Goal: Task Accomplishment & Management: Use online tool/utility

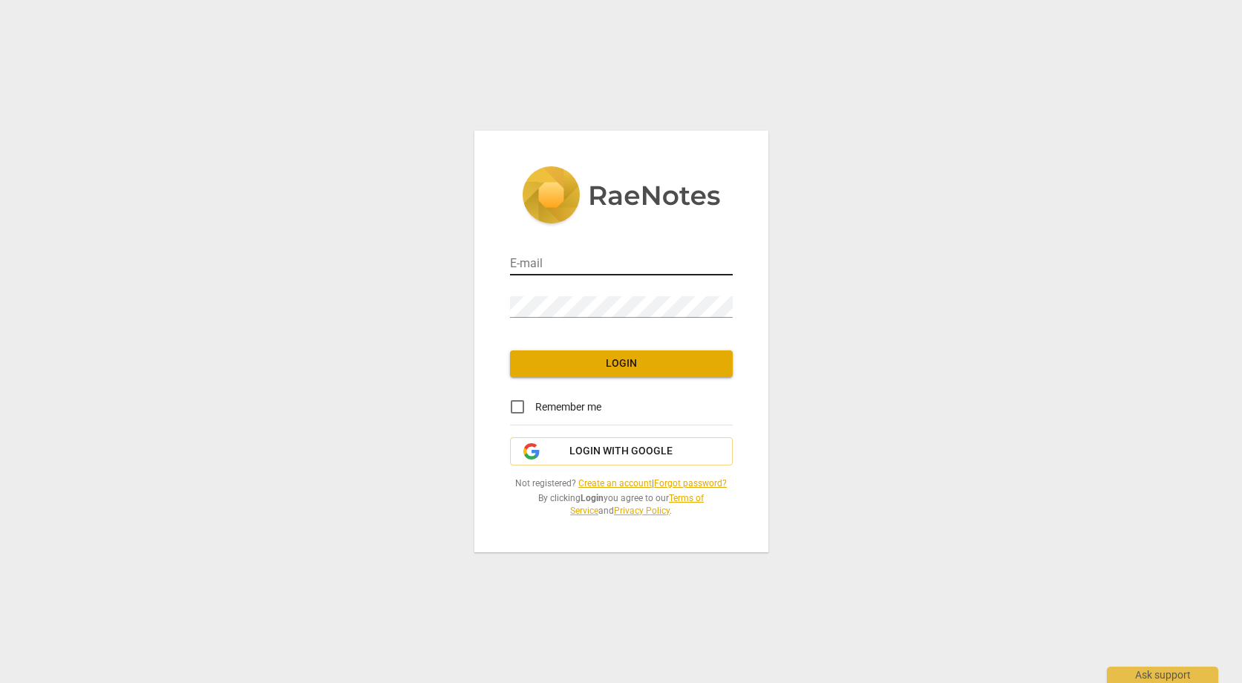
click at [602, 261] on input "email" at bounding box center [621, 265] width 223 height 22
type input "[PERSON_NAME][EMAIL_ADDRESS][DOMAIN_NAME]"
click at [632, 364] on span "Login" at bounding box center [621, 363] width 199 height 15
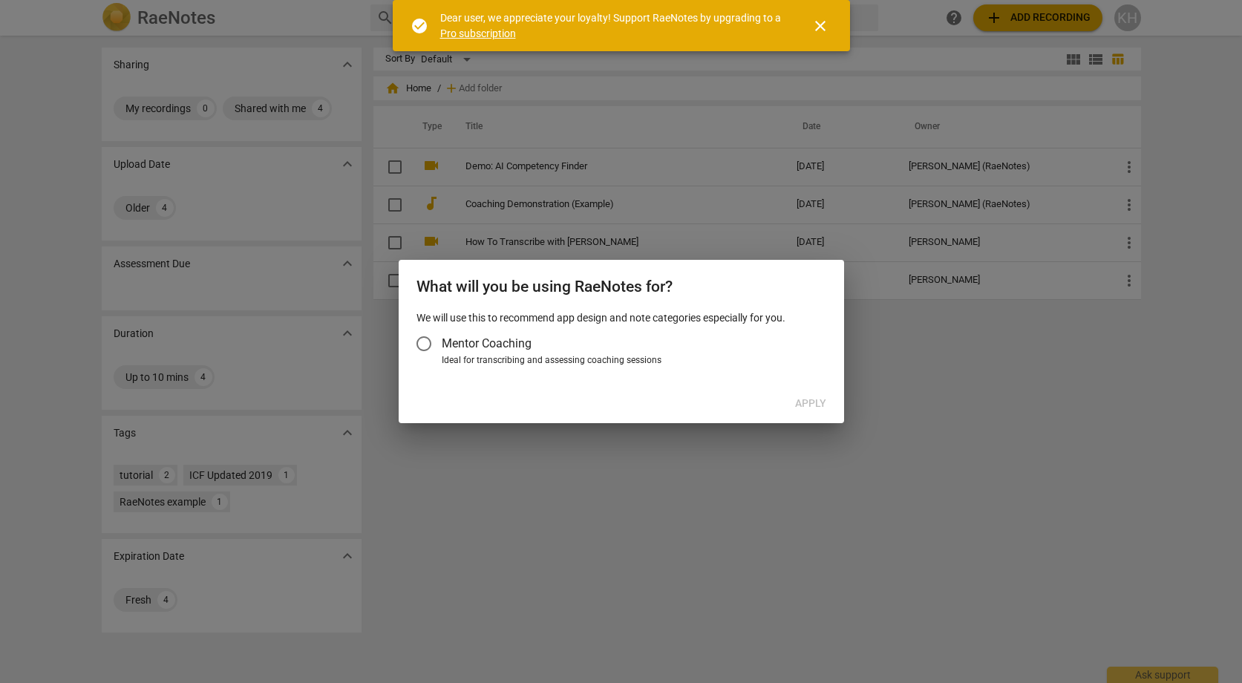
click at [425, 341] on input "Mentor Coaching" at bounding box center [424, 344] width 36 height 36
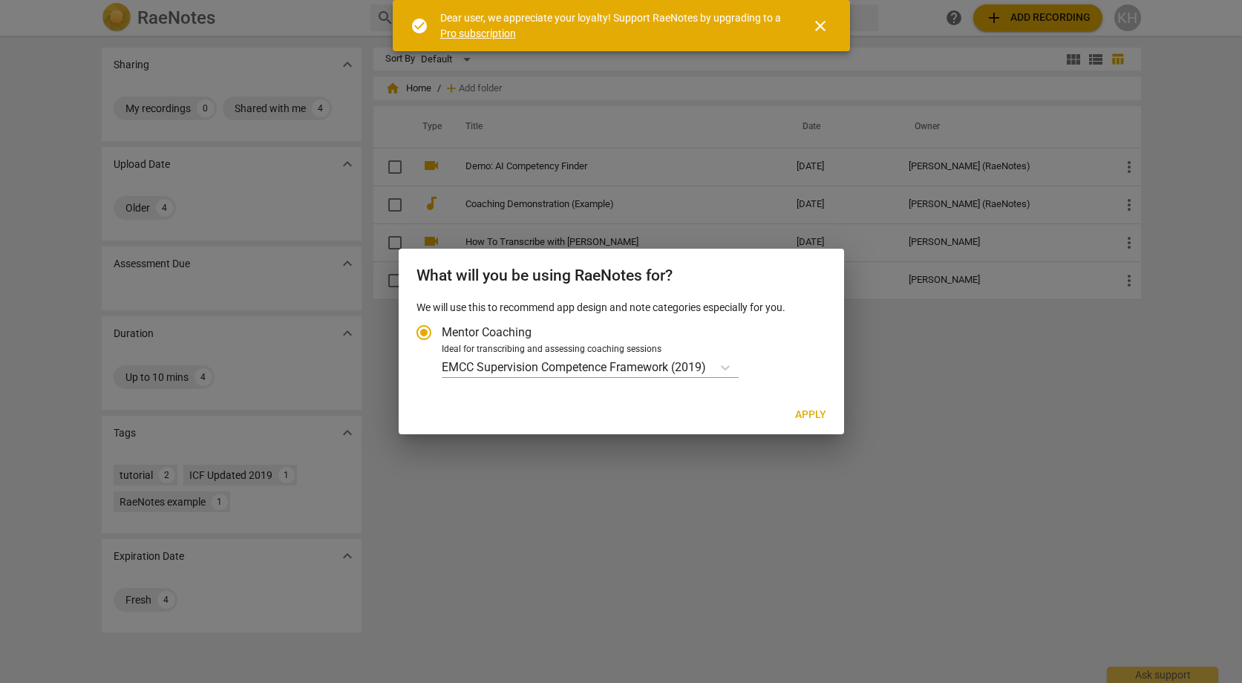
click at [422, 331] on input "Mentor Coaching" at bounding box center [424, 333] width 36 height 36
click at [474, 208] on div at bounding box center [621, 341] width 1242 height 683
click at [503, 364] on p "EMCC Supervision Competence Framework (2019)" at bounding box center [574, 367] width 264 height 17
click at [0, 0] on input "Ideal for transcribing and assessing coaching sessions EMCC Supervision Compete…" at bounding box center [0, 0] width 0 height 0
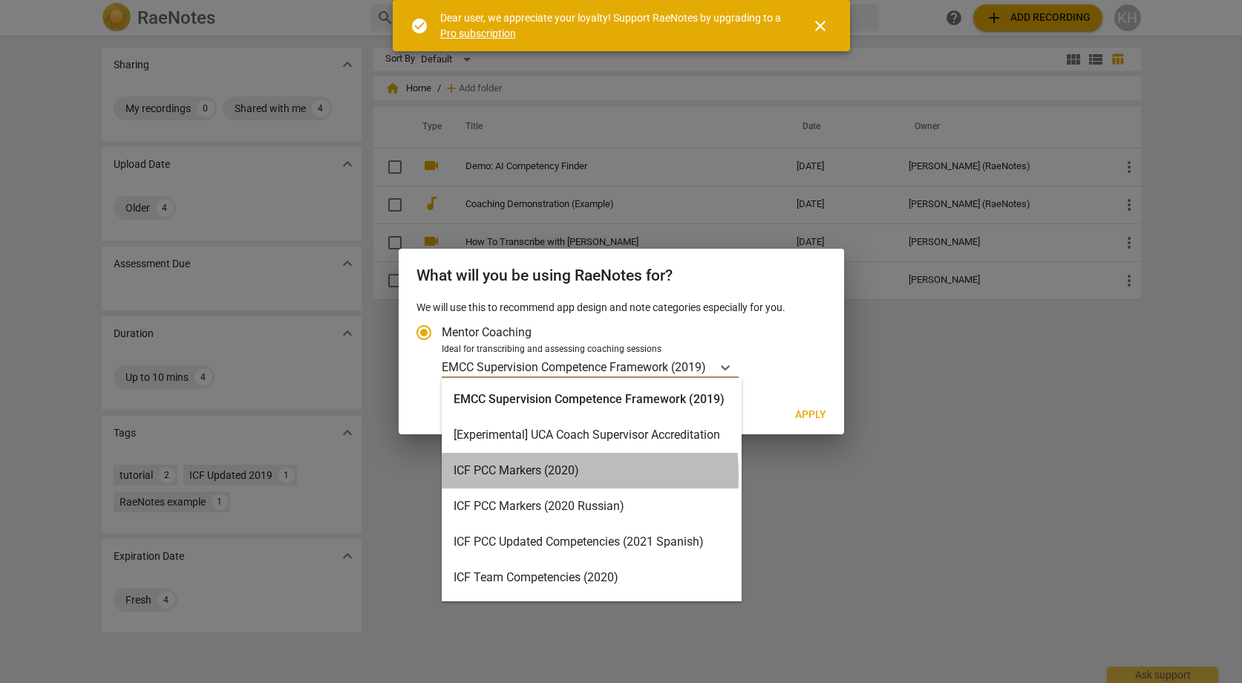
click at [500, 476] on div "ICF PCC Markers (2020)" at bounding box center [592, 471] width 300 height 36
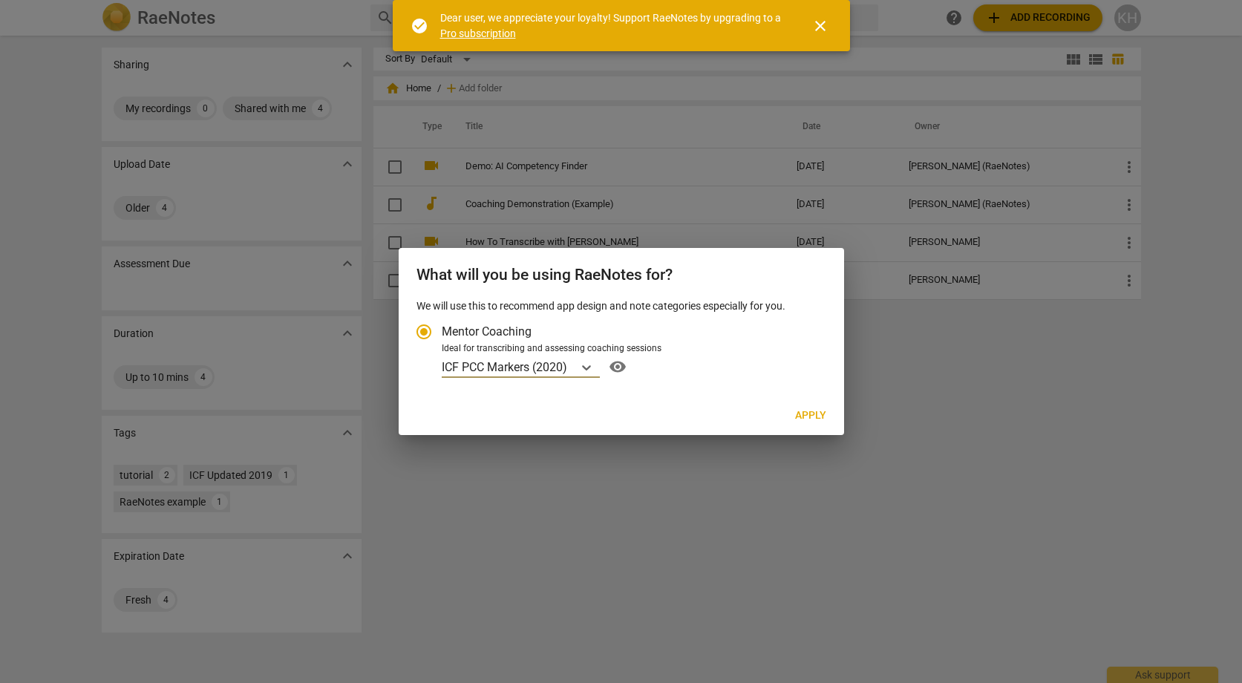
click at [543, 359] on p "ICF PCC Markers (2020)" at bounding box center [504, 367] width 125 height 17
click at [0, 0] on input "Ideal for transcribing and assessing coaching sessions option ICF PCC Markers (…" at bounding box center [0, 0] width 0 height 0
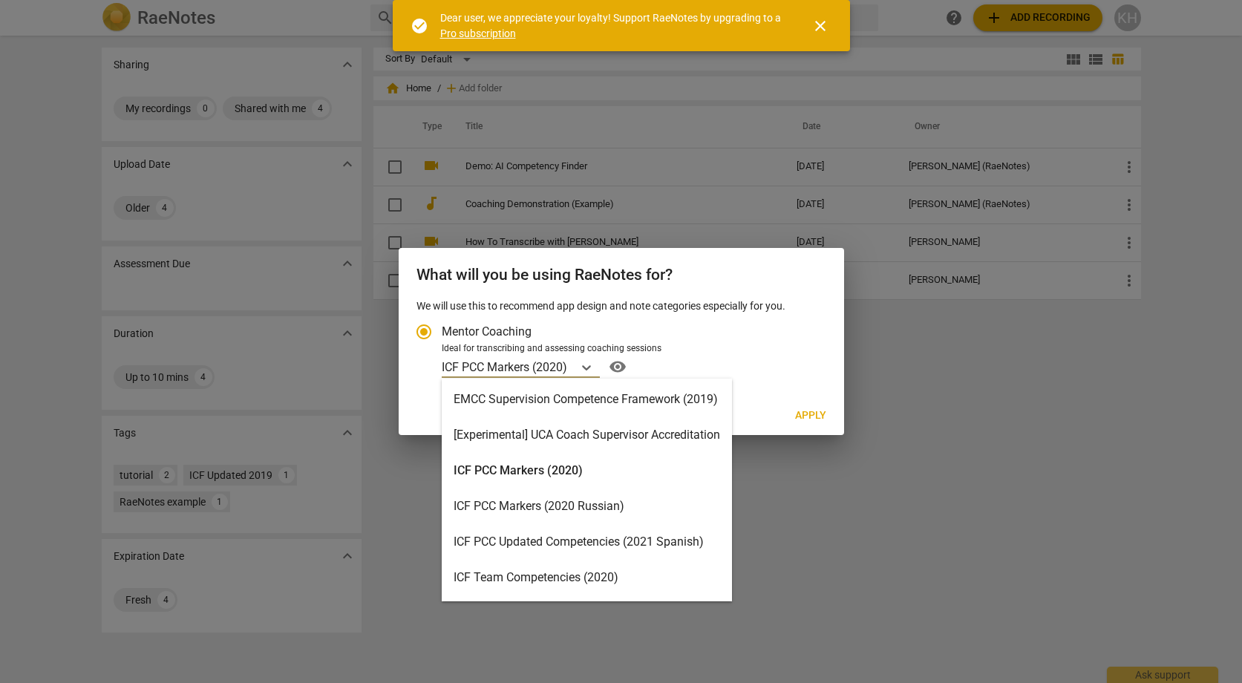
click at [547, 468] on div "ICF PCC Markers (2020)" at bounding box center [587, 471] width 290 height 36
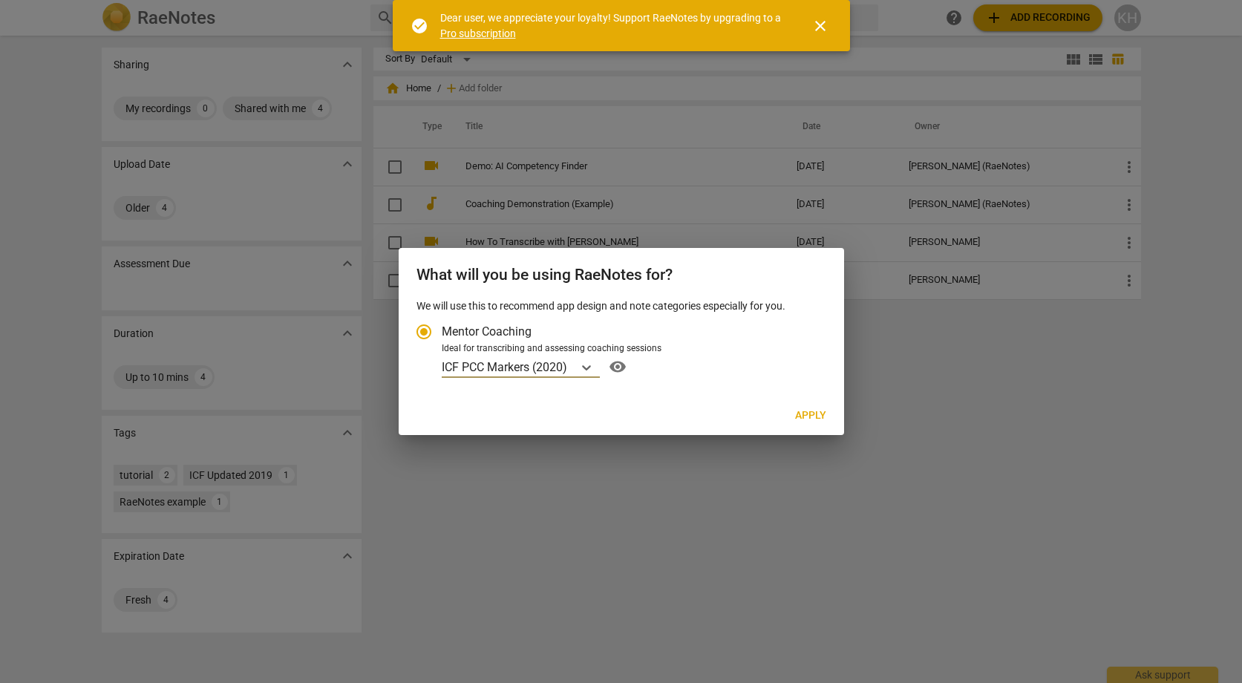
click at [819, 416] on span "Apply" at bounding box center [810, 415] width 31 height 15
radio input "false"
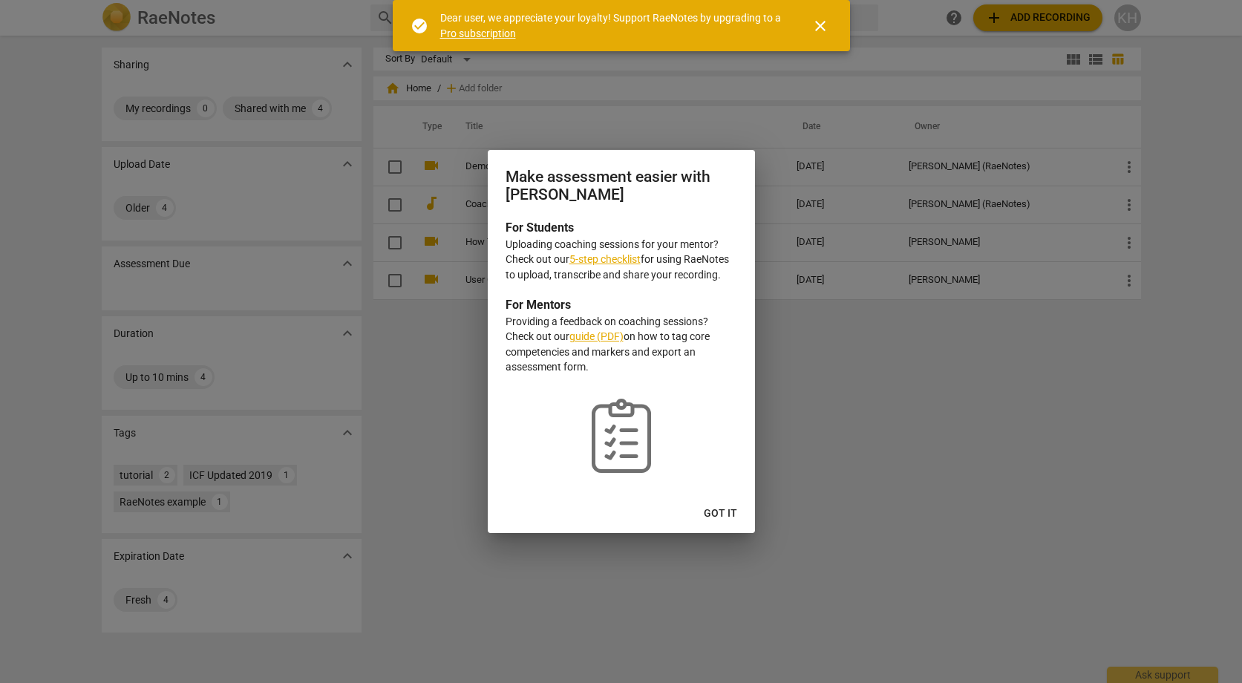
click at [729, 508] on span "Got it" at bounding box center [720, 513] width 33 height 15
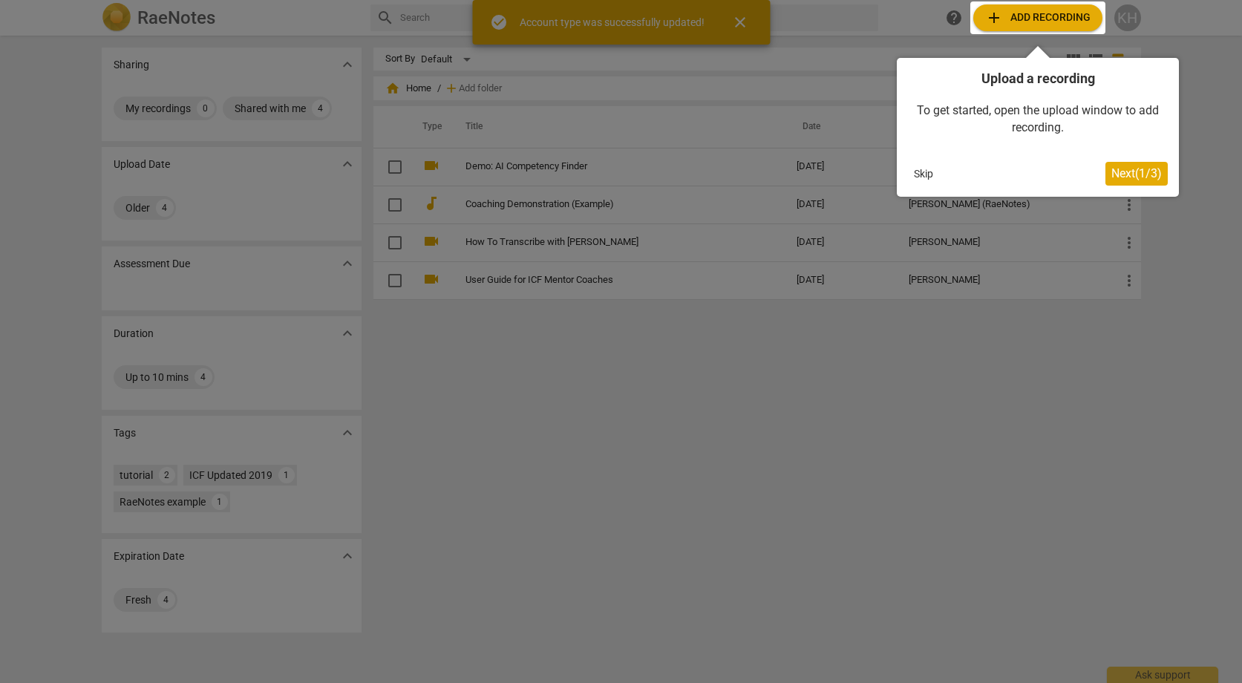
click at [1155, 172] on span "Next ( 1 / 3 )" at bounding box center [1136, 173] width 50 height 14
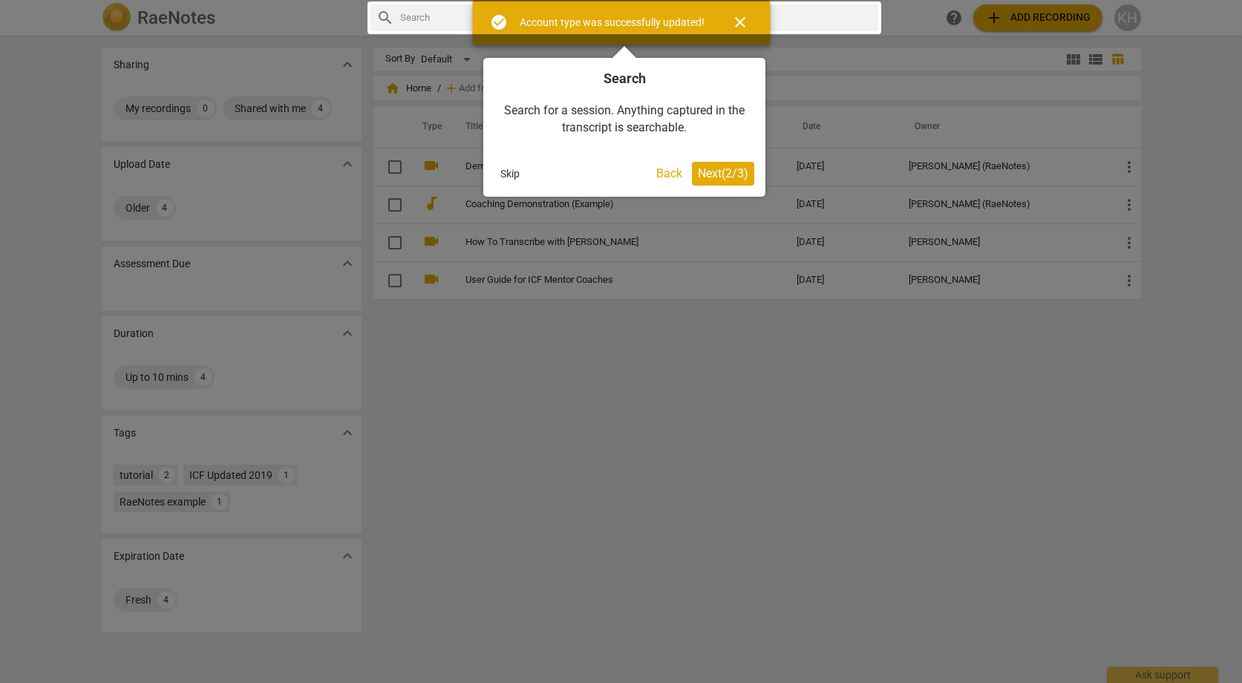
click at [710, 171] on span "Next ( 2 / 3 )" at bounding box center [723, 173] width 50 height 14
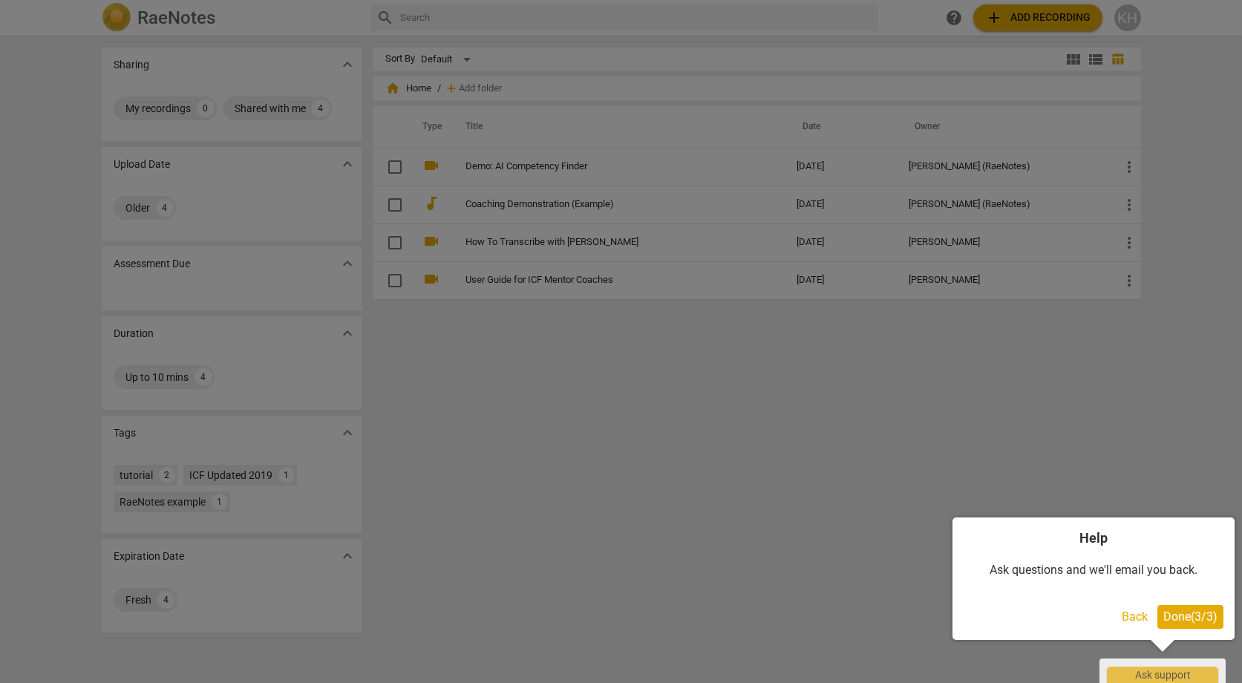
click at [1191, 613] on span "Done ( 3 / 3 )" at bounding box center [1190, 616] width 54 height 14
